Goal: Task Accomplishment & Management: Manage account settings

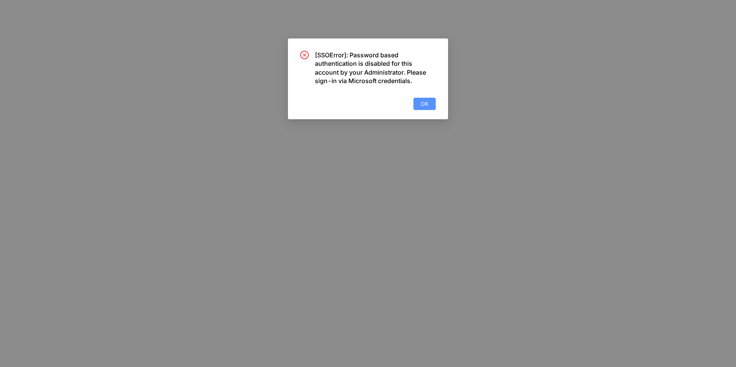
click at [428, 104] on span "OK" at bounding box center [425, 104] width 8 height 8
